Goal: Communication & Community: Answer question/provide support

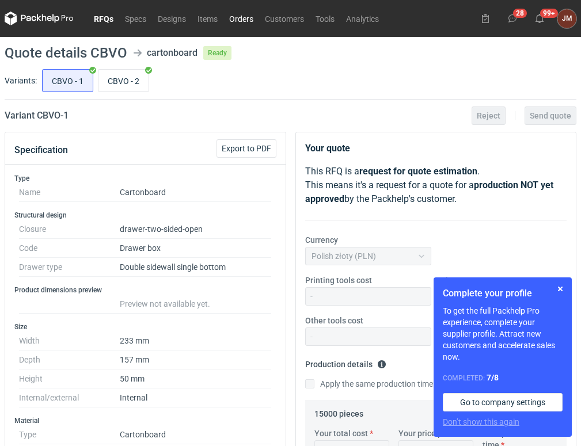
click at [240, 17] on link "Orders" at bounding box center [241, 19] width 36 height 14
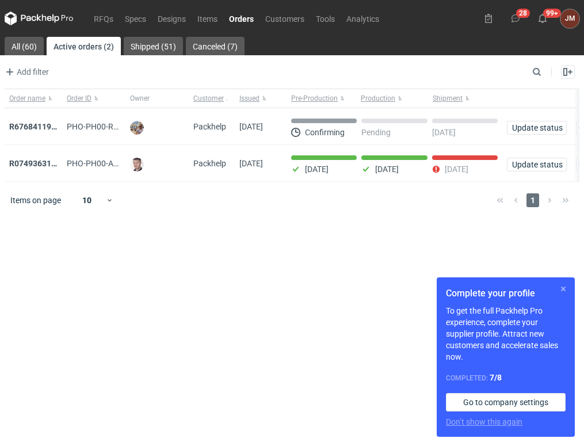
click at [563, 289] on button "button" at bounding box center [563, 289] width 14 height 14
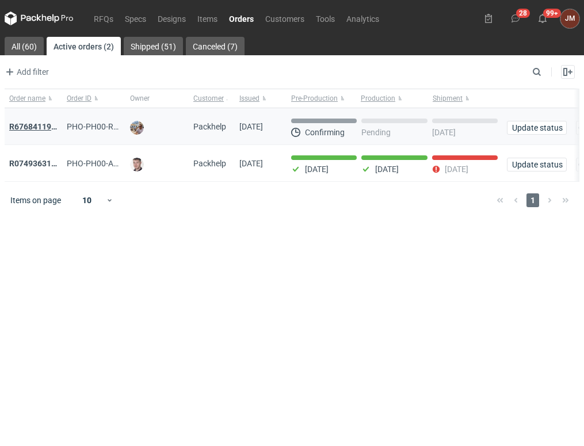
click at [38, 125] on strong "R676841191_BSDQ" at bounding box center [44, 126] width 71 height 9
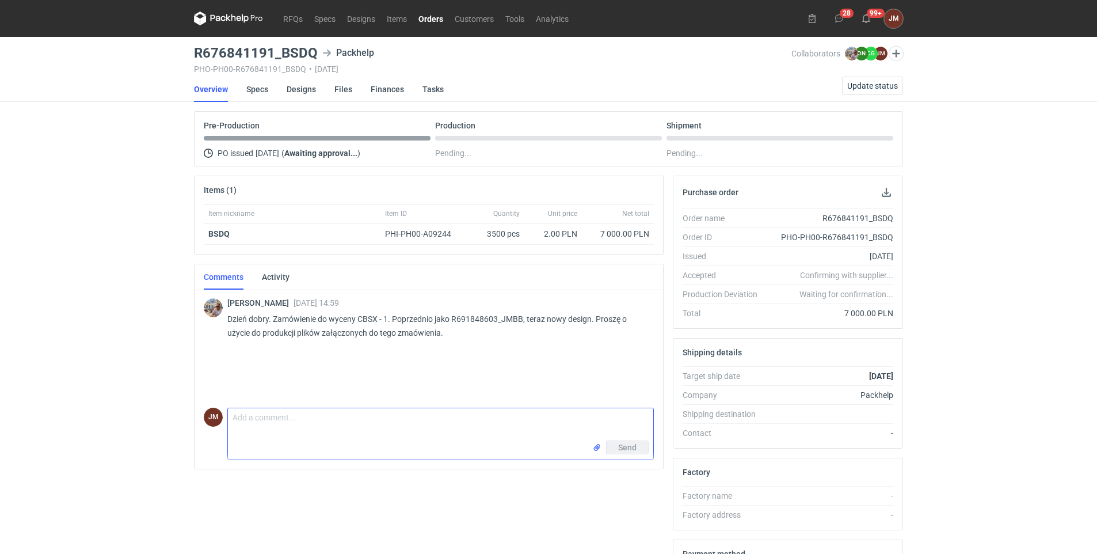
click at [367, 417] on textarea "Comment message" at bounding box center [440, 424] width 425 height 32
paste textarea "Proszę o zwrócenie klientowi uwagi na elementy grafiki, które na widocznych ści…"
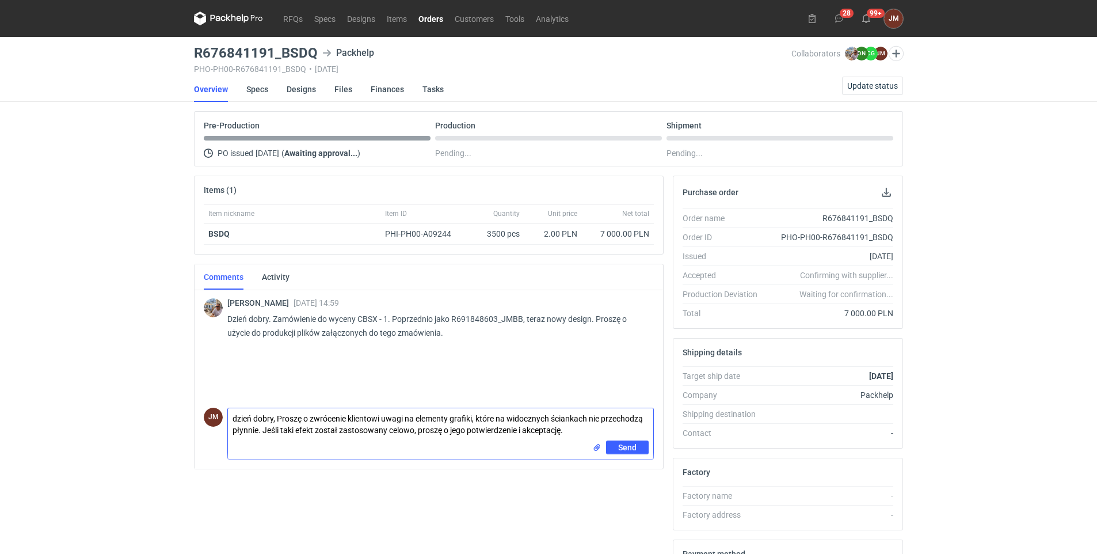
drag, startPoint x: 381, startPoint y: 418, endPoint x: 352, endPoint y: 418, distance: 29.3
click at [352, 418] on textarea "dzień dobry, Proszę o zwrócenie klientowi uwagi na elementy grafiki, które na w…" at bounding box center [440, 424] width 425 height 32
click at [555, 434] on textarea "dzień dobry, Proszę o zwrócenie uwagi na elementy grafiki, które na widocznych …" at bounding box center [440, 424] width 425 height 32
type textarea "dzień dobry, Proszę o zwrócenie uwagi na elementy grafiki, które na widocznych …"
click at [580, 445] on input "file" at bounding box center [596, 447] width 9 height 12
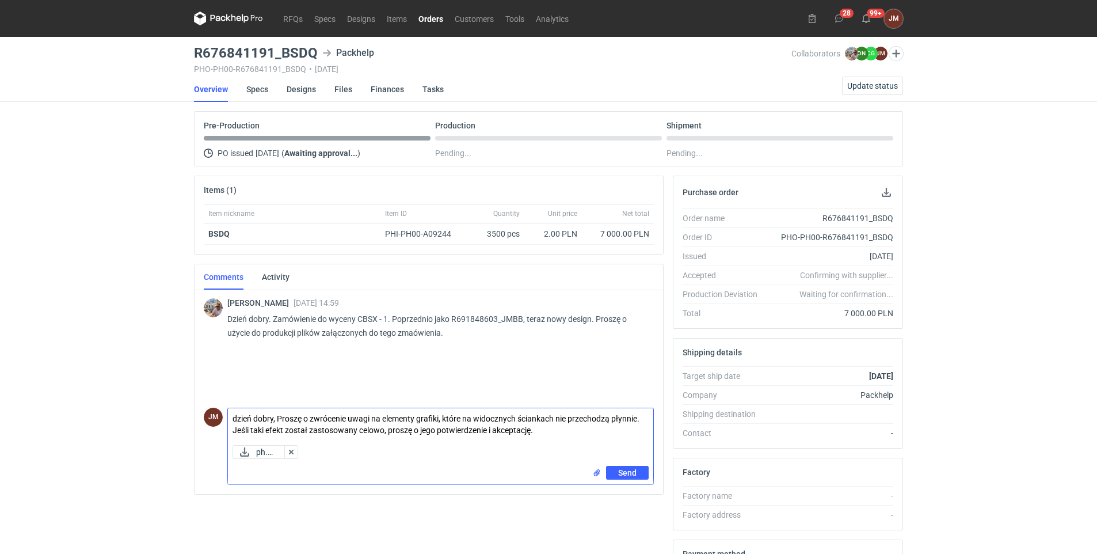
click at [580, 445] on input "file" at bounding box center [596, 472] width 9 height 12
click at [580, 445] on span "Send" at bounding box center [627, 472] width 18 height 8
